Goal: Task Accomplishment & Management: Manage account settings

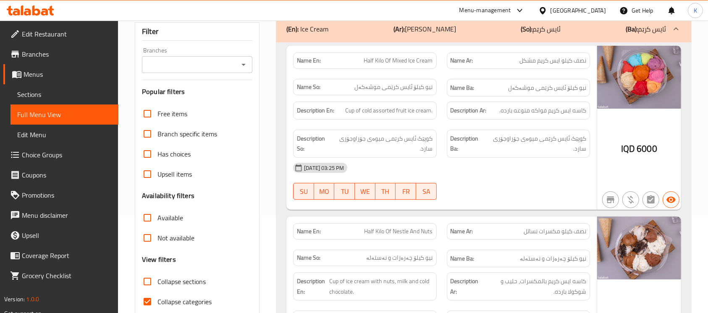
scroll to position [97, 0]
click at [547, 11] on icon at bounding box center [543, 10] width 9 height 9
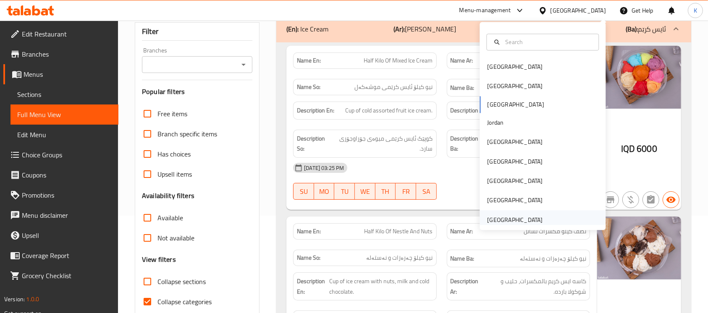
click at [493, 217] on div "[GEOGRAPHIC_DATA]" at bounding box center [514, 220] width 55 height 9
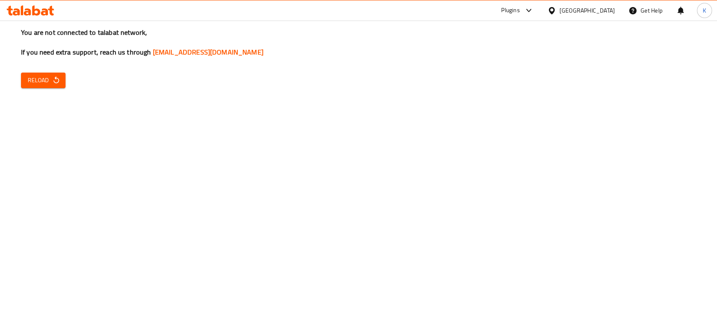
click at [671, 126] on div "You are not connected to talabat network, If you need extra support, reach us t…" at bounding box center [358, 156] width 717 height 313
click at [41, 79] on span "Reload" at bounding box center [43, 80] width 31 height 11
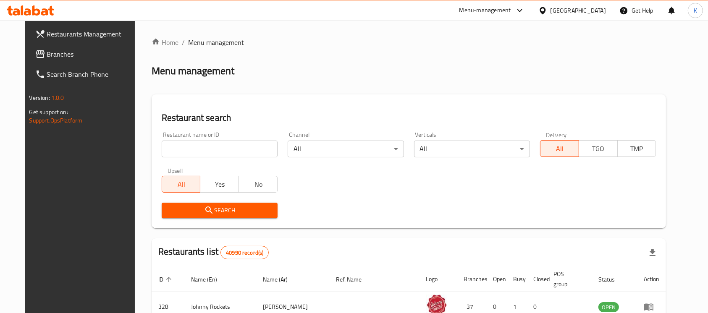
click at [449, 73] on div "Menu management" at bounding box center [409, 70] width 515 height 13
click at [58, 50] on span "Branches" at bounding box center [92, 54] width 90 height 10
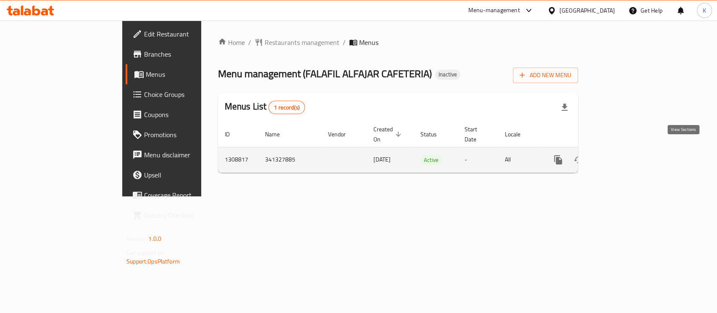
click at [624, 155] on icon "enhanced table" at bounding box center [619, 160] width 10 height 10
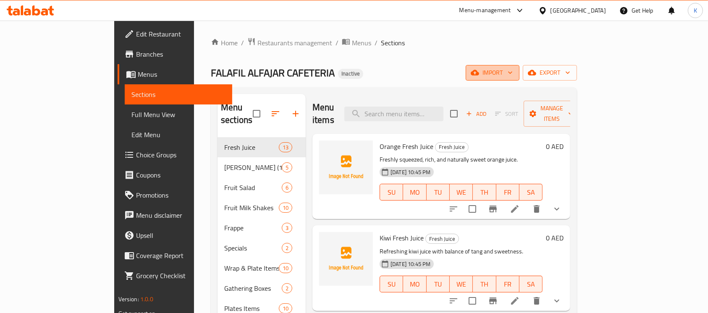
click at [513, 69] on span "import" at bounding box center [493, 73] width 40 height 11
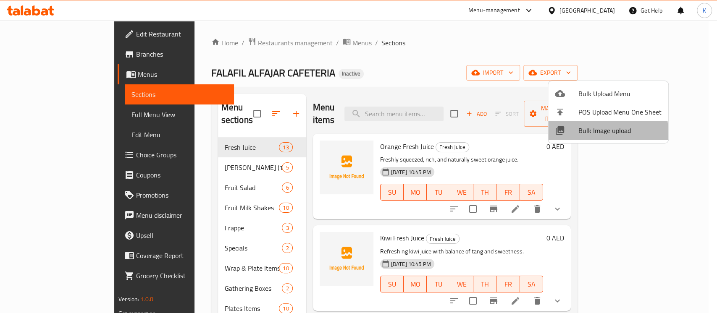
click at [598, 132] on span "Bulk Image upload" at bounding box center [619, 131] width 83 height 10
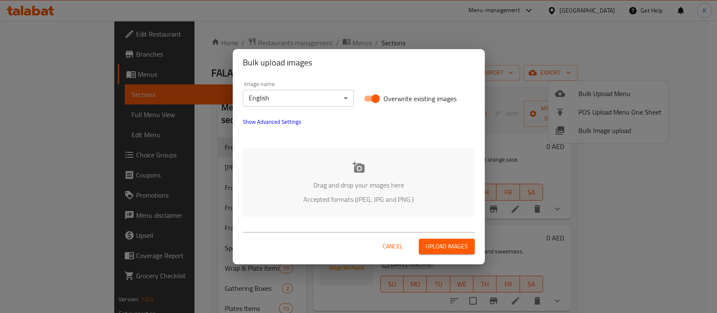
click at [357, 167] on icon at bounding box center [358, 167] width 13 height 13
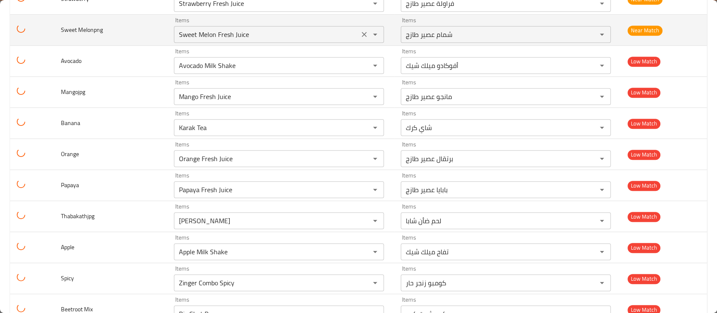
scroll to position [2447, 0]
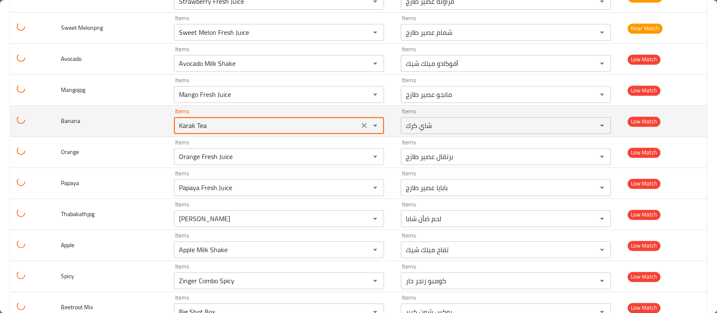
drag, startPoint x: 227, startPoint y: 123, endPoint x: 149, endPoint y: 110, distance: 78.7
click at [149, 110] on tr "Banana Items Karak Tea Items Items شاي كرك Items Low Match" at bounding box center [358, 121] width 697 height 31
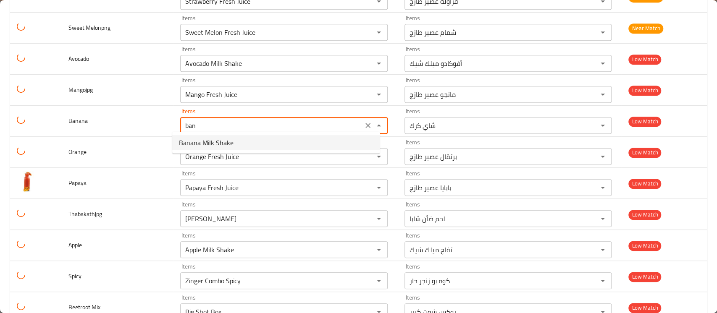
click at [200, 141] on span "Banana Milk Shake" at bounding box center [206, 143] width 55 height 10
type input "Banana Milk Shake"
type input "موز ميلك شيك"
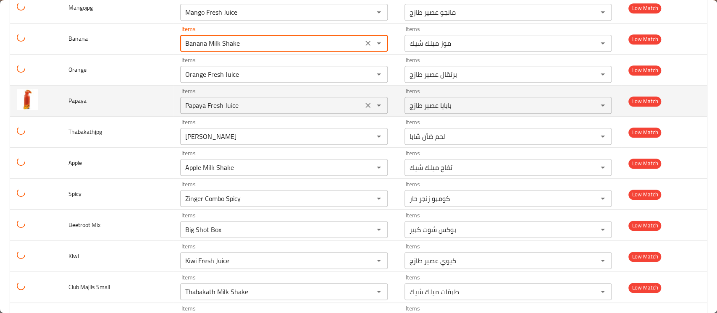
scroll to position [2531, 0]
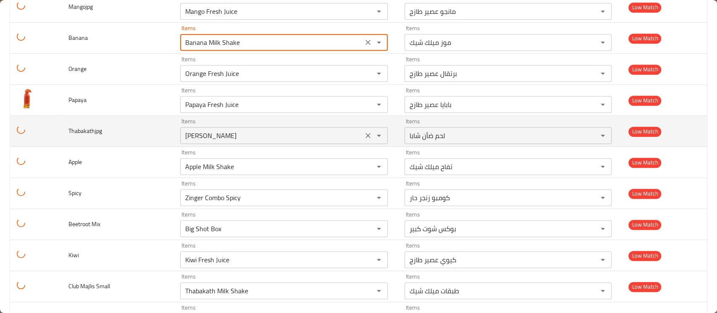
type input "Banana Milk Shake"
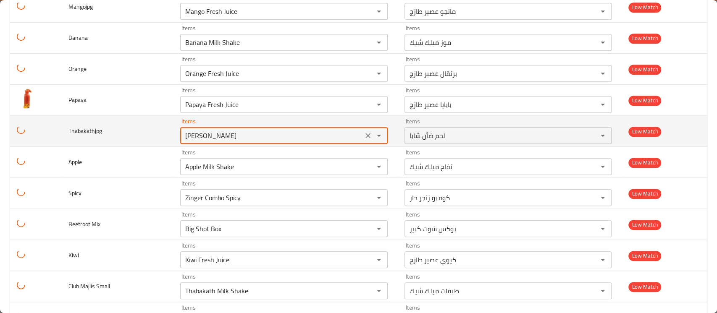
drag, startPoint x: 231, startPoint y: 131, endPoint x: 137, endPoint y: 128, distance: 94.1
click at [137, 128] on tr "Thabakathjpg Items Shaba Mutton Items Items لحم ضأن شابا Items Low Match" at bounding box center [358, 131] width 697 height 31
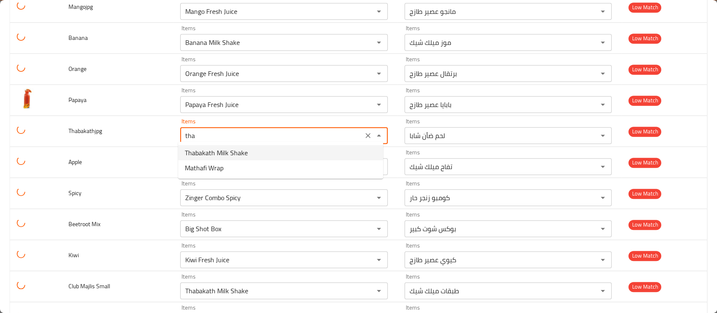
click at [207, 154] on span "Thabakath Milk Shake" at bounding box center [216, 153] width 63 height 10
type input "Thabakath Milk Shake"
type input "طبقات ميلك شيك"
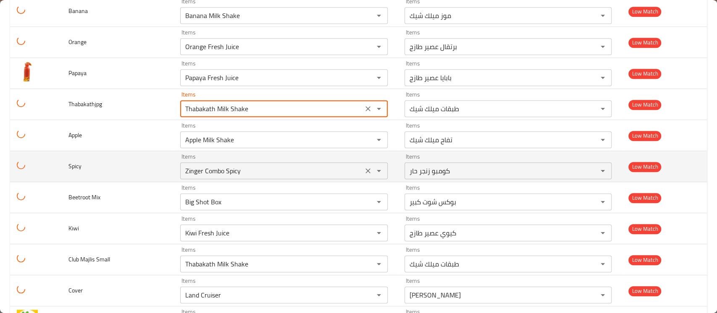
scroll to position [2594, 0]
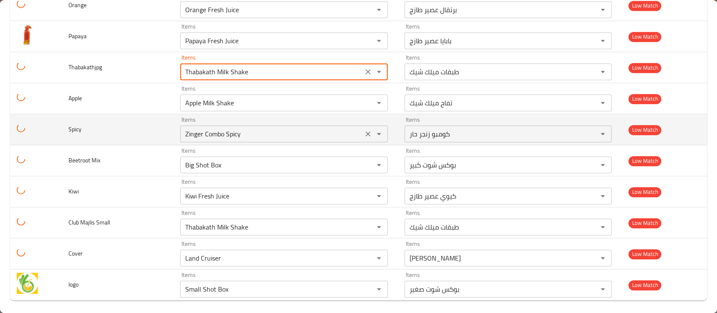
type input "Thabakath Milk Shake"
drag, startPoint x: 243, startPoint y: 134, endPoint x: 166, endPoint y: 127, distance: 77.6
click at [166, 127] on tr "Spicy Items Zinger Combo Spicy Items Items كومبو زنجر حار Items Low Match" at bounding box center [358, 129] width 697 height 31
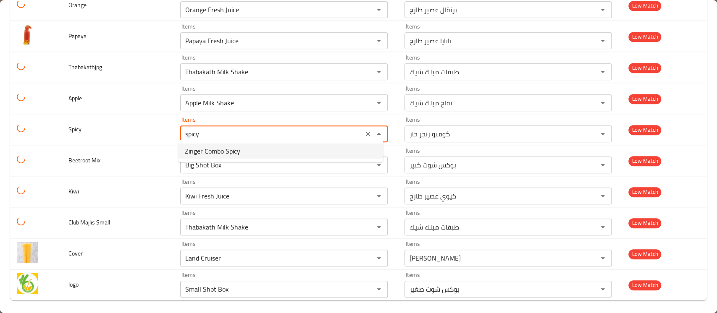
click at [194, 148] on span "Zinger Combo Spicy" at bounding box center [212, 151] width 55 height 10
type Spicy "Zinger Combo Spicy"
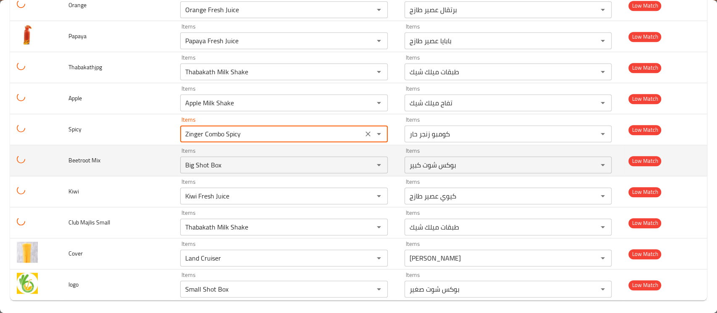
drag, startPoint x: 224, startPoint y: 160, endPoint x: 115, endPoint y: 156, distance: 108.9
click at [115, 156] on tr "Beetroot Mix Items Big Shot Box Items Items بوكس شوت كبير Items Low Match" at bounding box center [358, 160] width 697 height 31
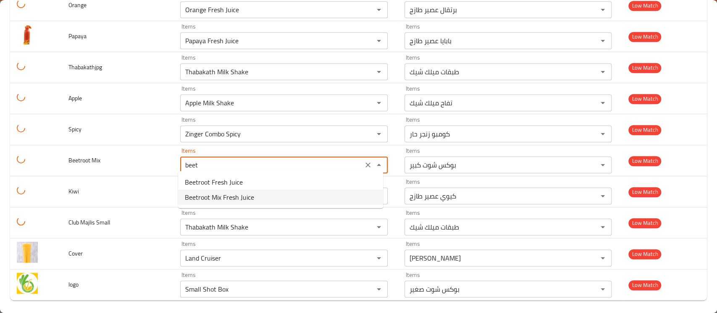
click at [214, 200] on span "Beetroot Mix Fresh Juice" at bounding box center [219, 197] width 69 height 10
type Mix "Beetroot Mix Fresh Juice"
type Mix-ar "شمندر مكس عصير طازج"
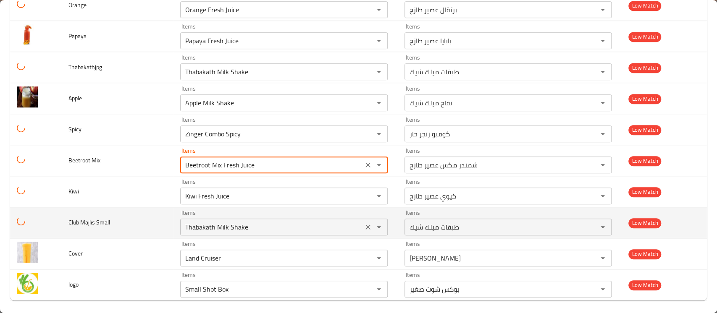
type Mix "Beetroot Mix Fresh Juice"
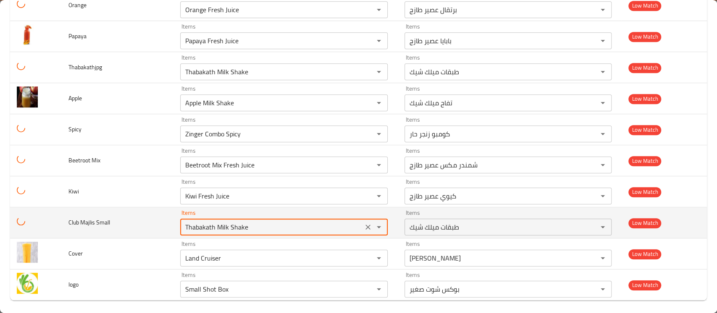
drag, startPoint x: 258, startPoint y: 224, endPoint x: 104, endPoint y: 218, distance: 153.9
click at [104, 218] on tr "Club Majlis Small Items Thabakath Milk Shake Items Items طبقات ميلك شيك Items L…" at bounding box center [358, 223] width 697 height 31
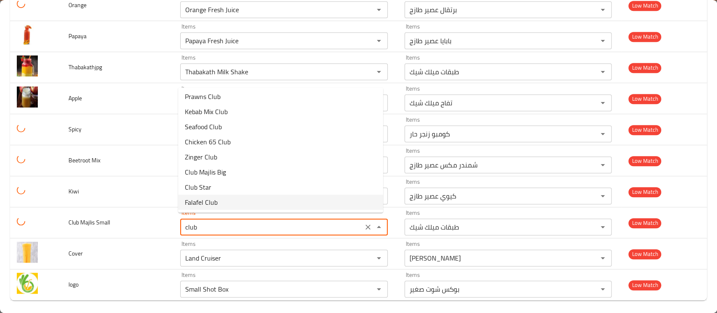
scroll to position [0, 0]
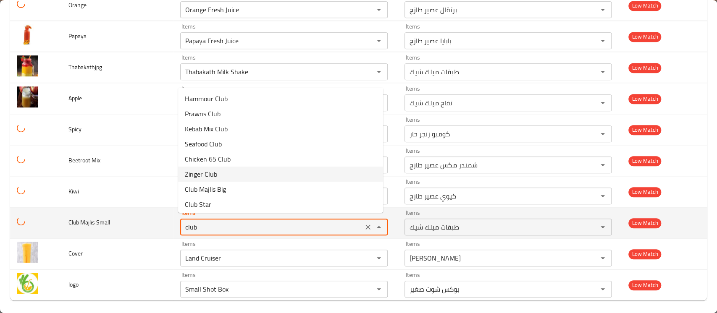
drag, startPoint x: 201, startPoint y: 221, endPoint x: 137, endPoint y: 223, distance: 64.7
click at [137, 223] on tr "Club Majlis Small Items club Items Items طبقات ميلك شيك Items Low Match" at bounding box center [358, 223] width 697 height 31
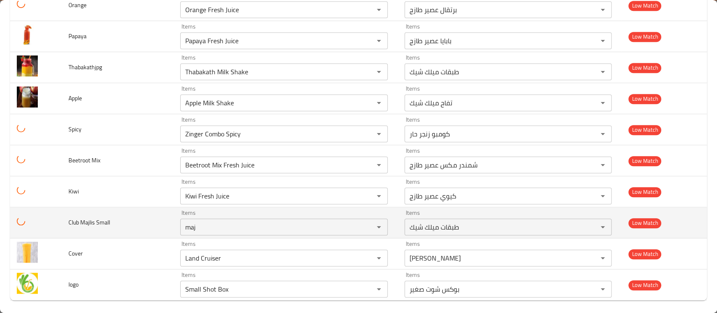
type Small "Thabakath Milk Shake"
click at [155, 228] on td "Club Majlis Small" at bounding box center [118, 223] width 112 height 31
click at [367, 223] on icon "Clear" at bounding box center [368, 227] width 8 height 8
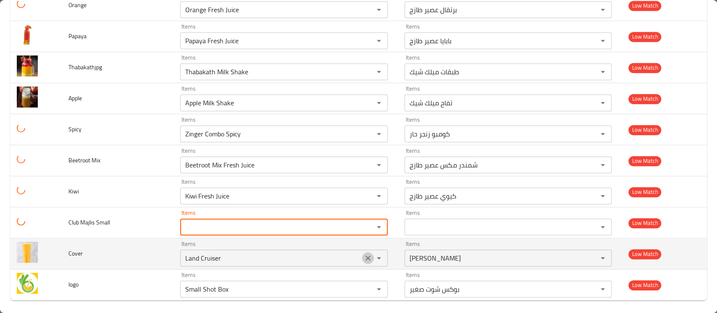
click at [364, 254] on icon "Clear" at bounding box center [368, 258] width 8 height 8
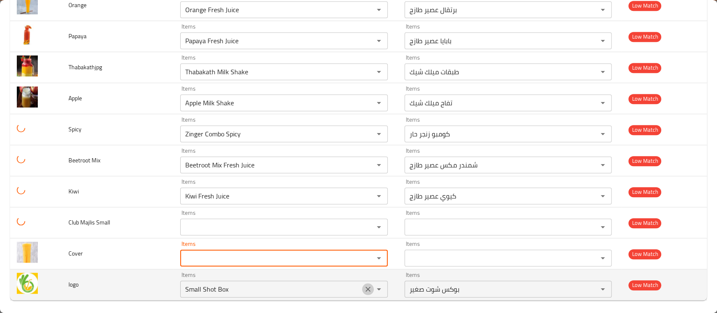
click at [364, 285] on icon "Clear" at bounding box center [368, 289] width 8 height 8
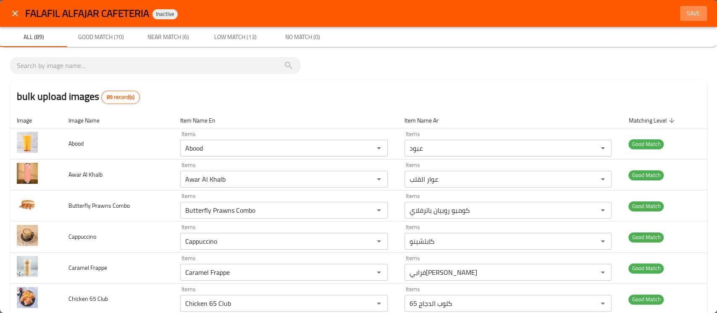
click at [692, 16] on span "Save" at bounding box center [693, 13] width 20 height 11
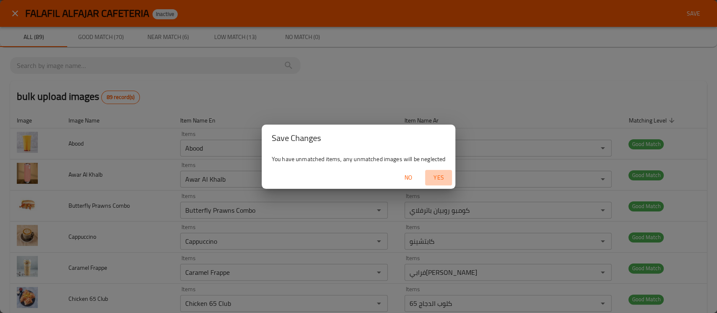
click at [436, 173] on span "Yes" at bounding box center [438, 178] width 20 height 11
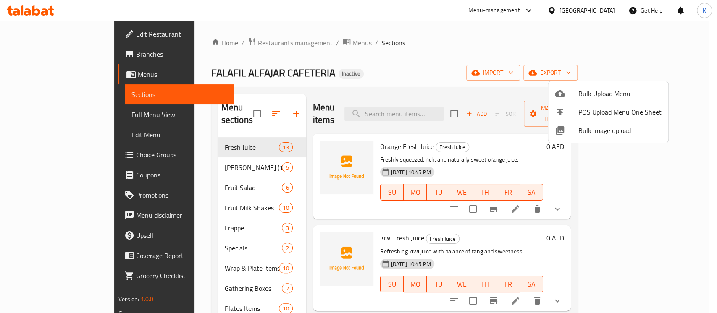
click at [57, 114] on div at bounding box center [358, 156] width 717 height 313
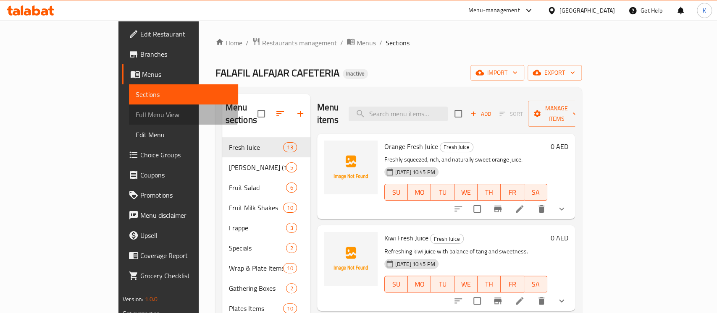
click at [136, 114] on span "Full Menu View" at bounding box center [184, 115] width 96 height 10
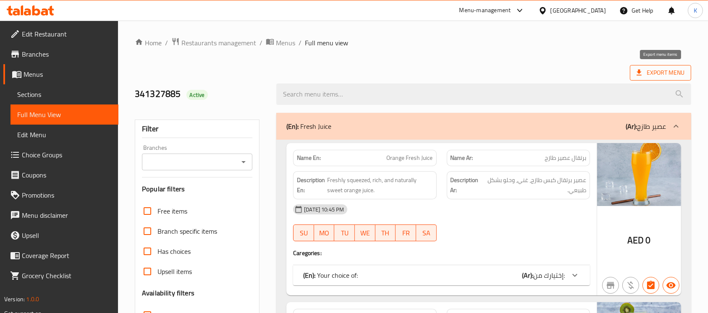
click at [644, 72] on icon at bounding box center [639, 72] width 8 height 8
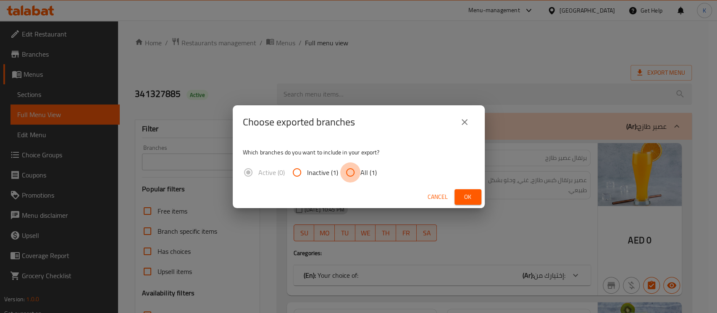
click at [355, 173] on input "All (1)" at bounding box center [350, 173] width 20 height 20
radio input "true"
click at [466, 200] on span "Ok" at bounding box center [467, 197] width 13 height 11
